Goal: Task Accomplishment & Management: Use online tool/utility

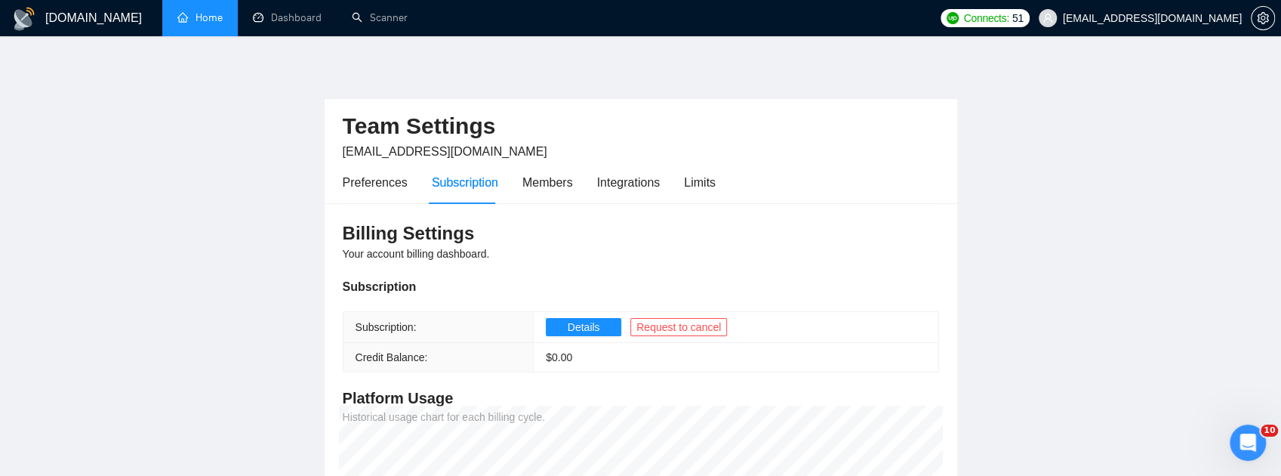
click at [184, 19] on link "Home" at bounding box center [199, 17] width 45 height 13
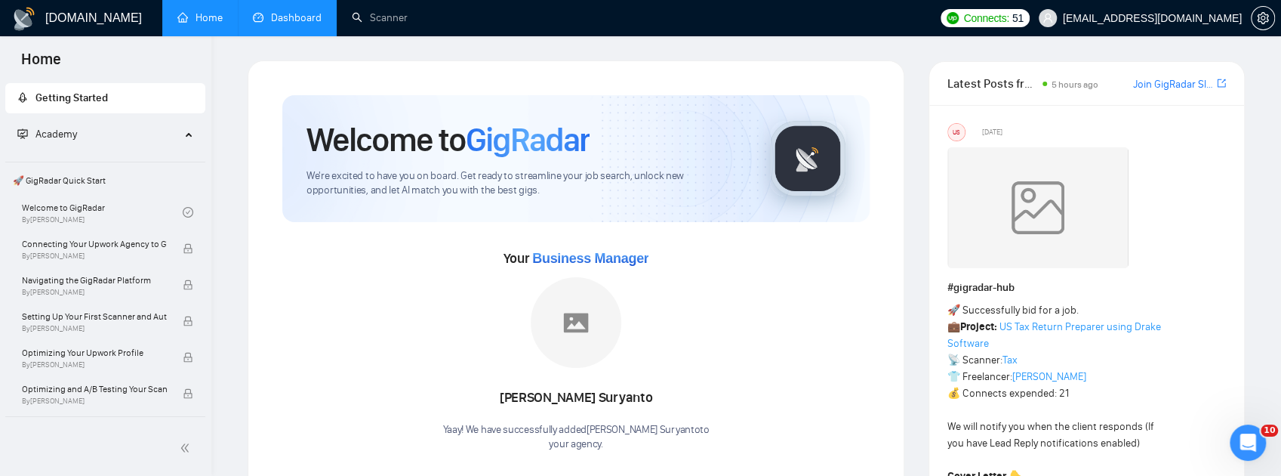
click at [266, 24] on link "Dashboard" at bounding box center [287, 17] width 69 height 13
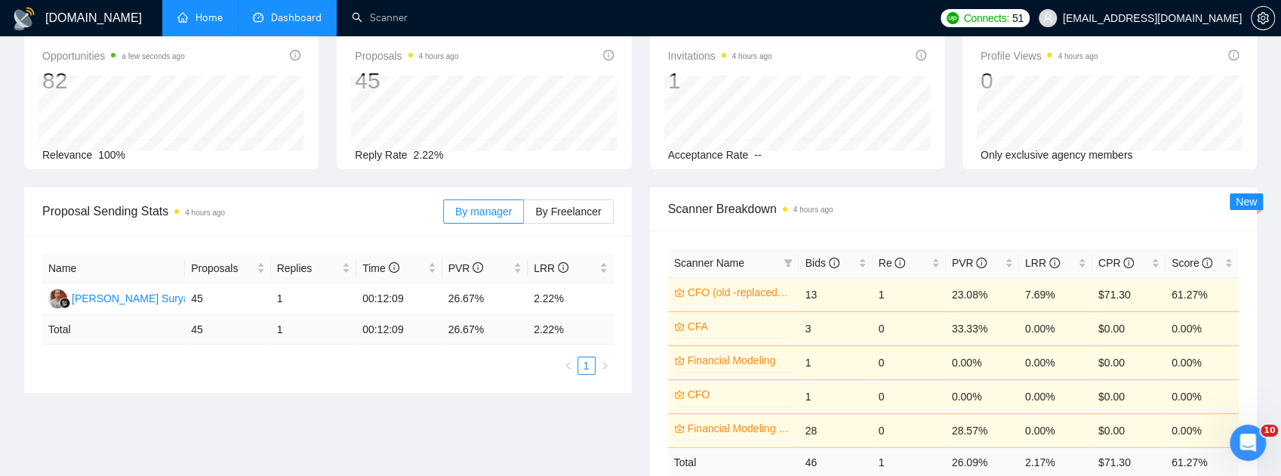
scroll to position [100, 0]
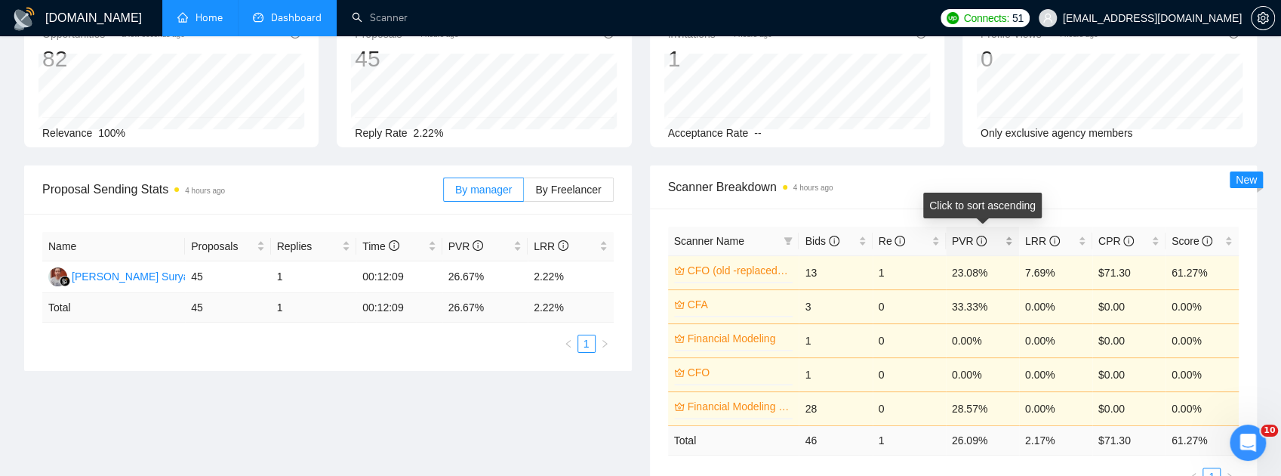
click at [955, 242] on span "PVR" at bounding box center [969, 241] width 35 height 12
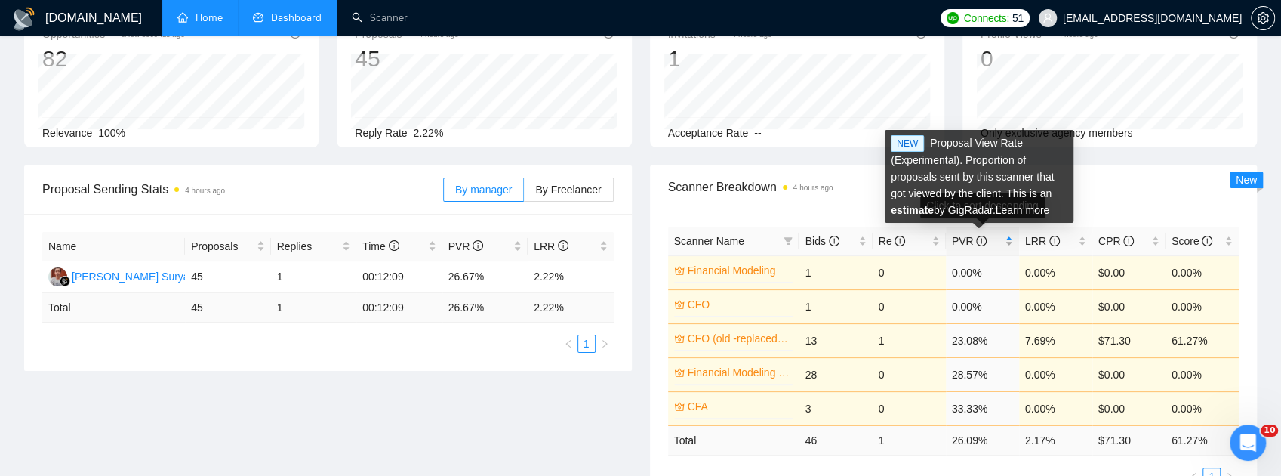
click at [962, 242] on span "PVR" at bounding box center [969, 241] width 35 height 12
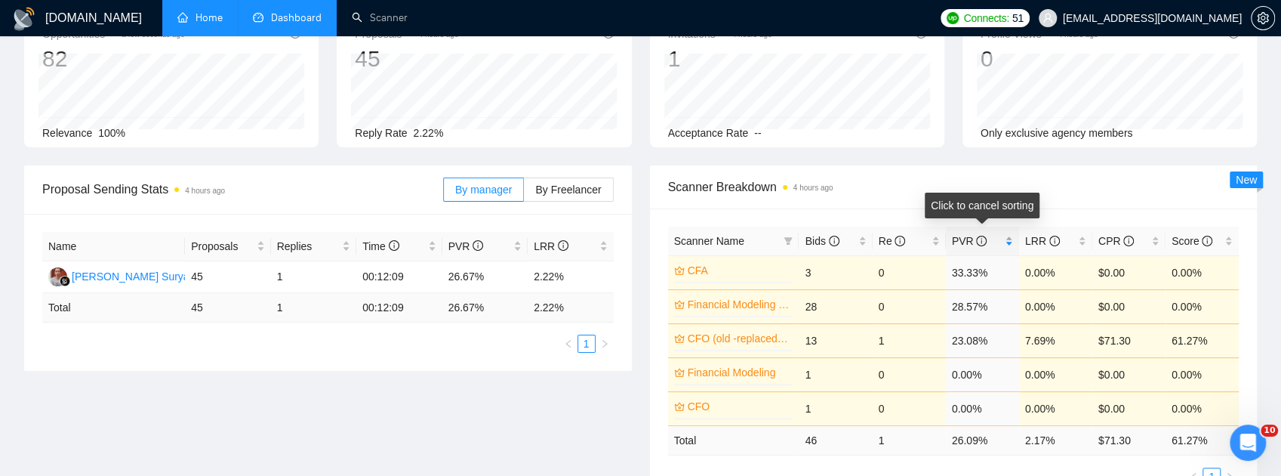
click at [976, 240] on icon "info-circle" at bounding box center [981, 241] width 11 height 11
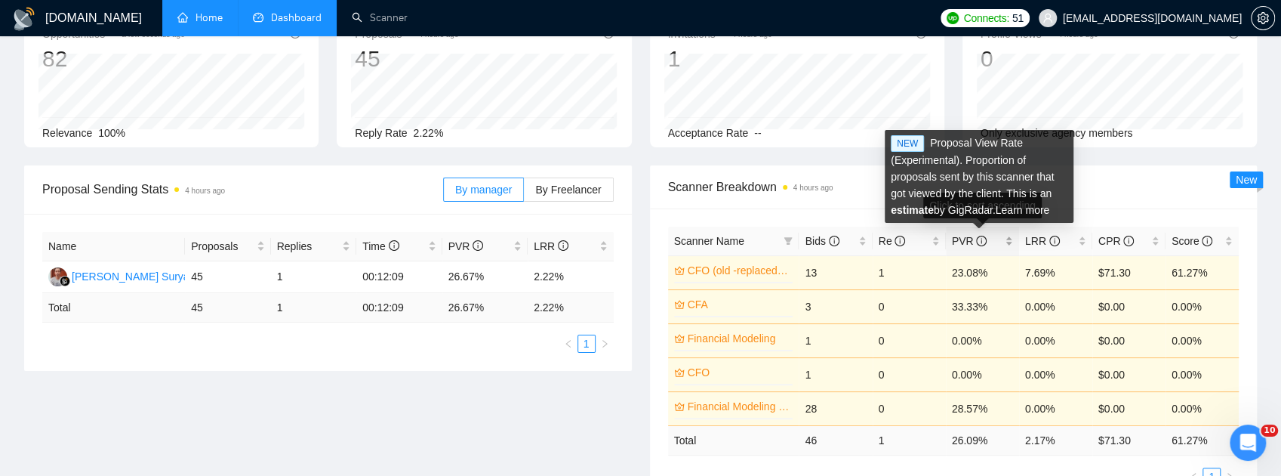
click at [976, 240] on icon "info-circle" at bounding box center [981, 241] width 11 height 11
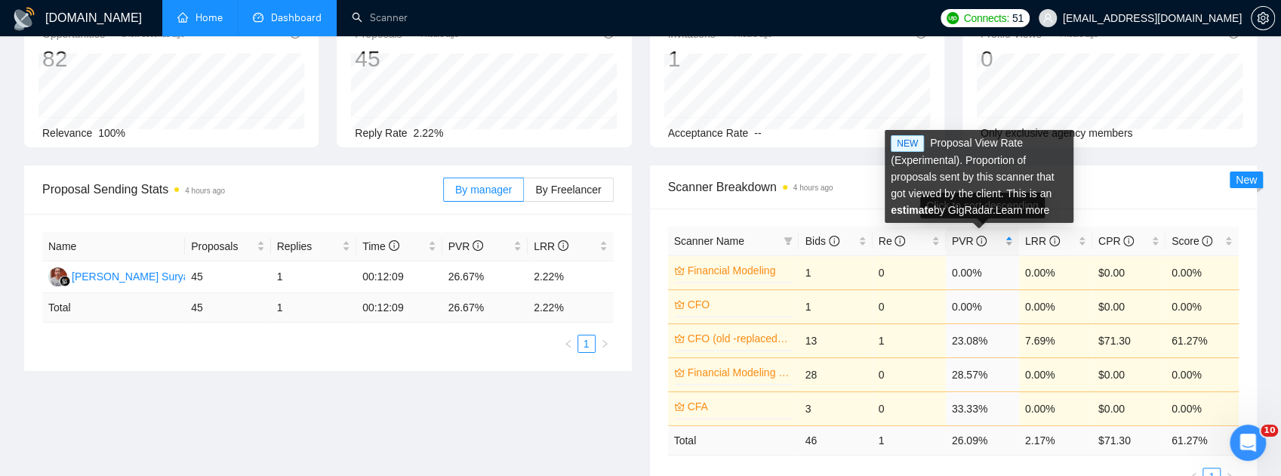
click at [976, 240] on icon "info-circle" at bounding box center [981, 241] width 11 height 11
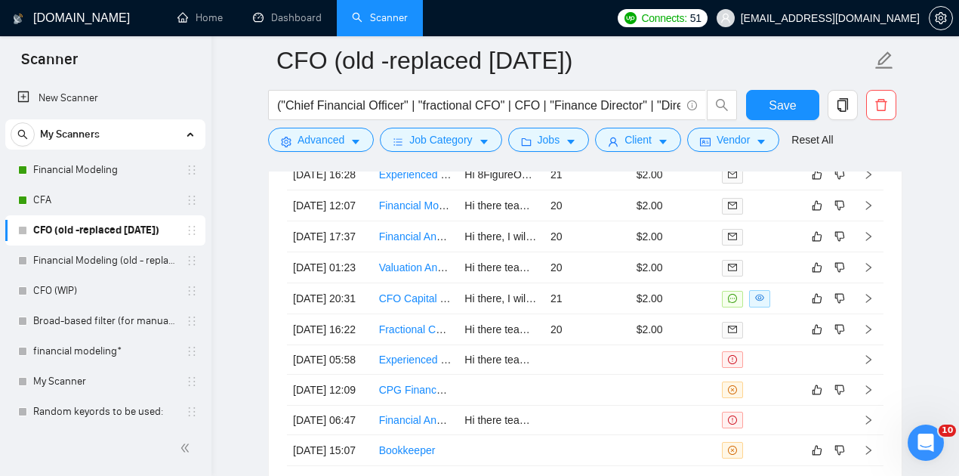
scroll to position [4979, 0]
